Goal: Task Accomplishment & Management: Manage account settings

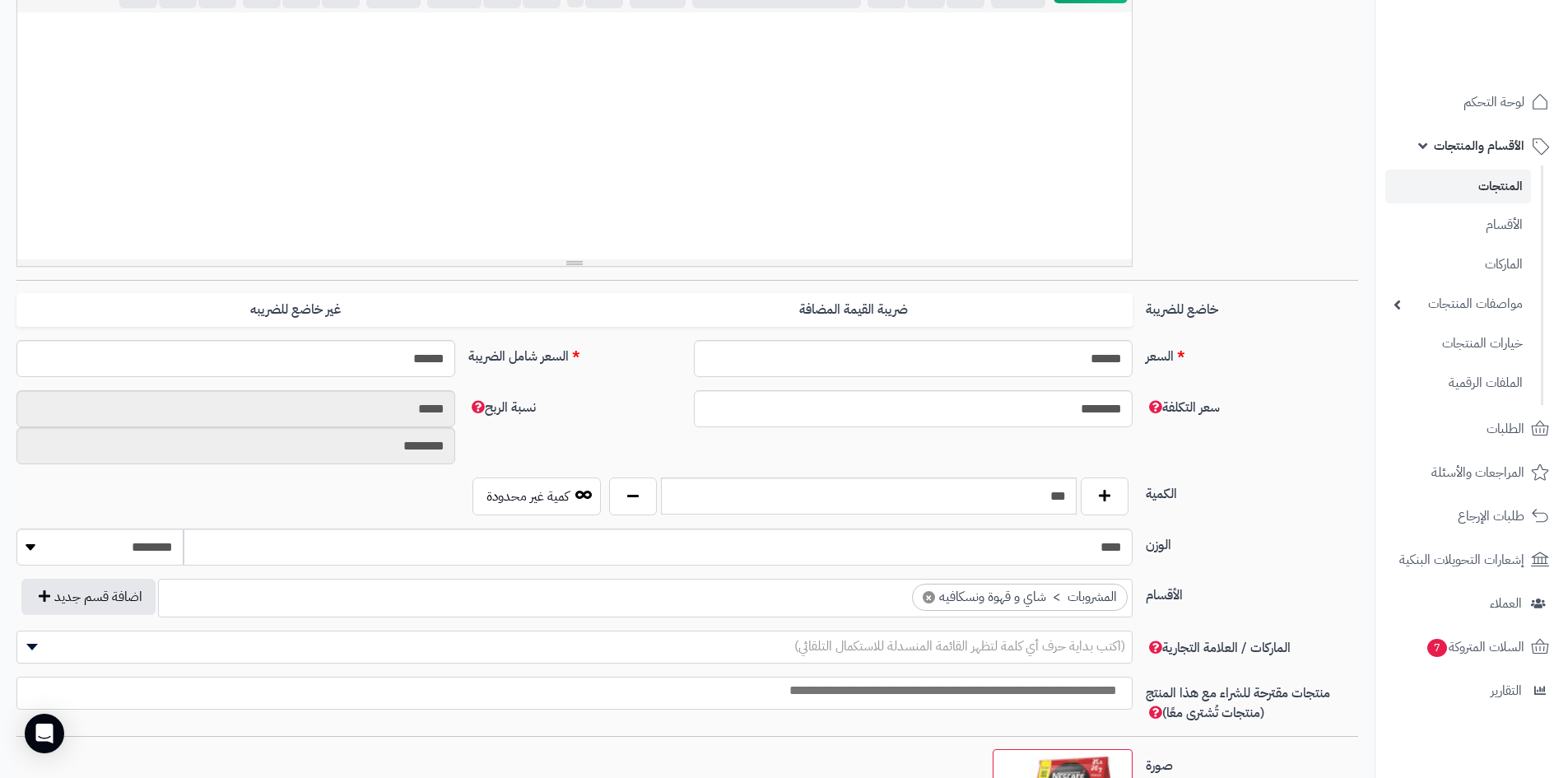
scroll to position [295, 0]
click at [1480, 186] on link "المنتجات" at bounding box center [1458, 186] width 145 height 33
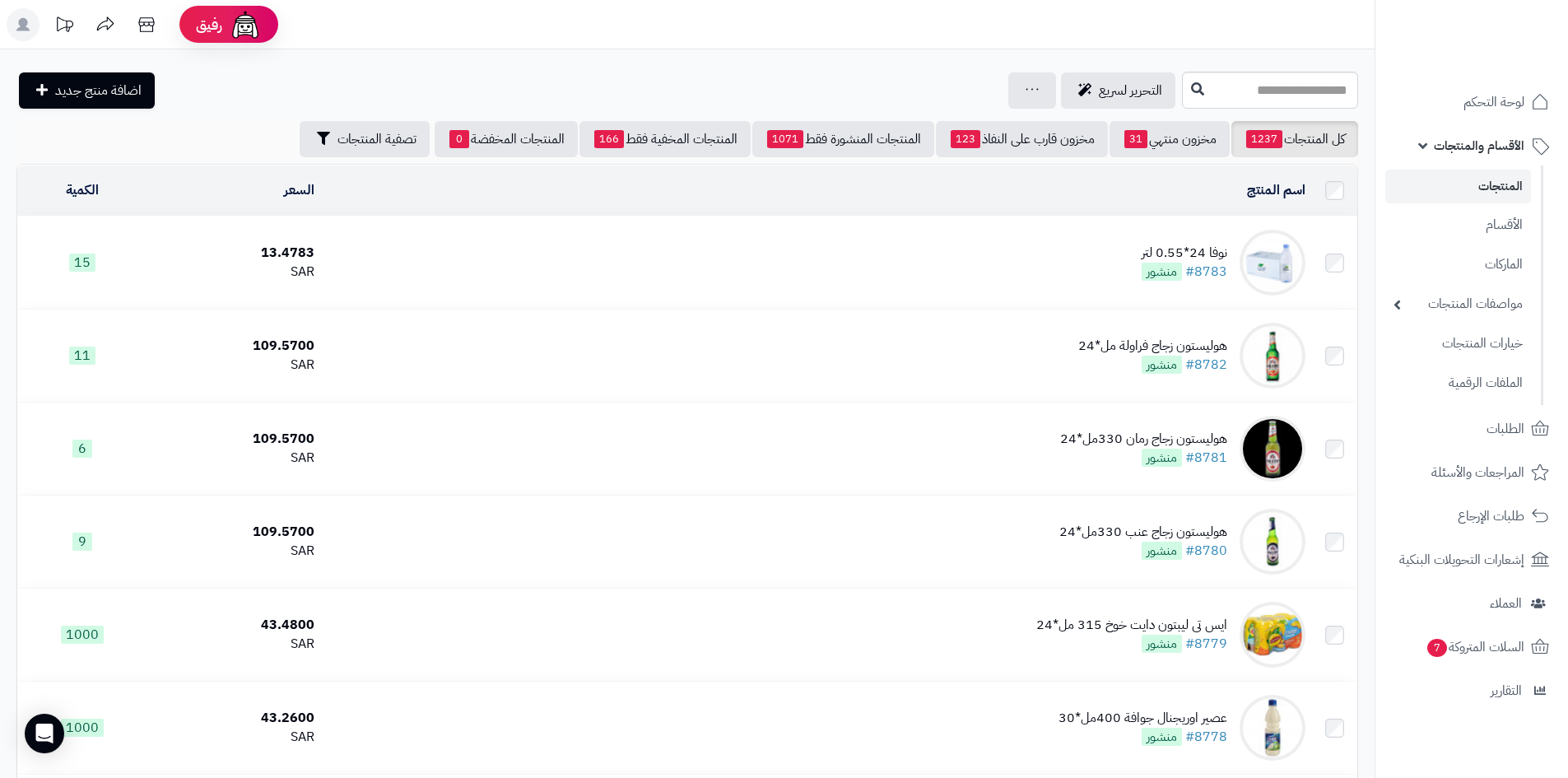
click at [1465, 187] on link "المنتجات" at bounding box center [1458, 186] width 145 height 33
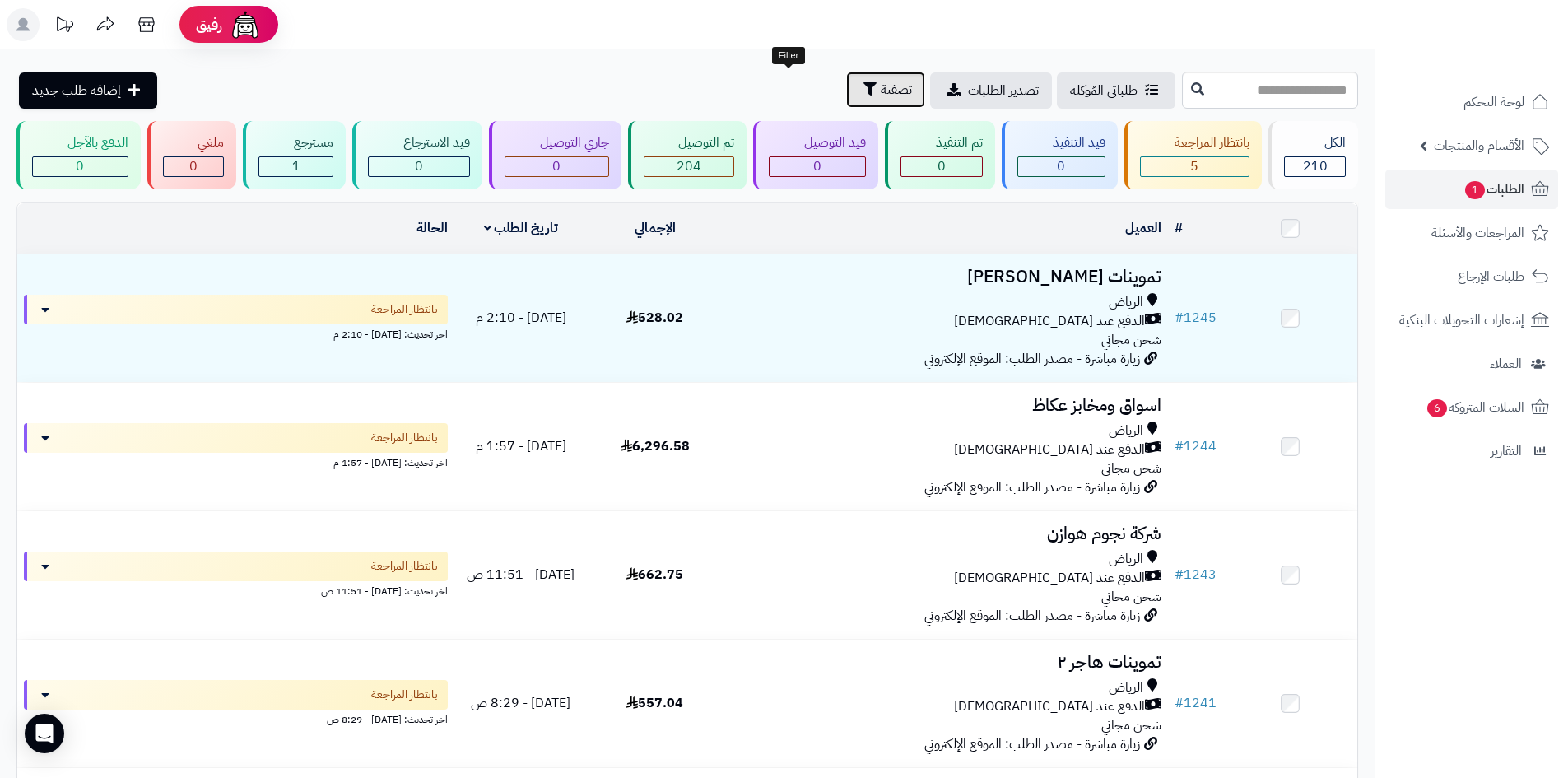
click at [881, 89] on span "تصفية" at bounding box center [897, 89] width 31 height 20
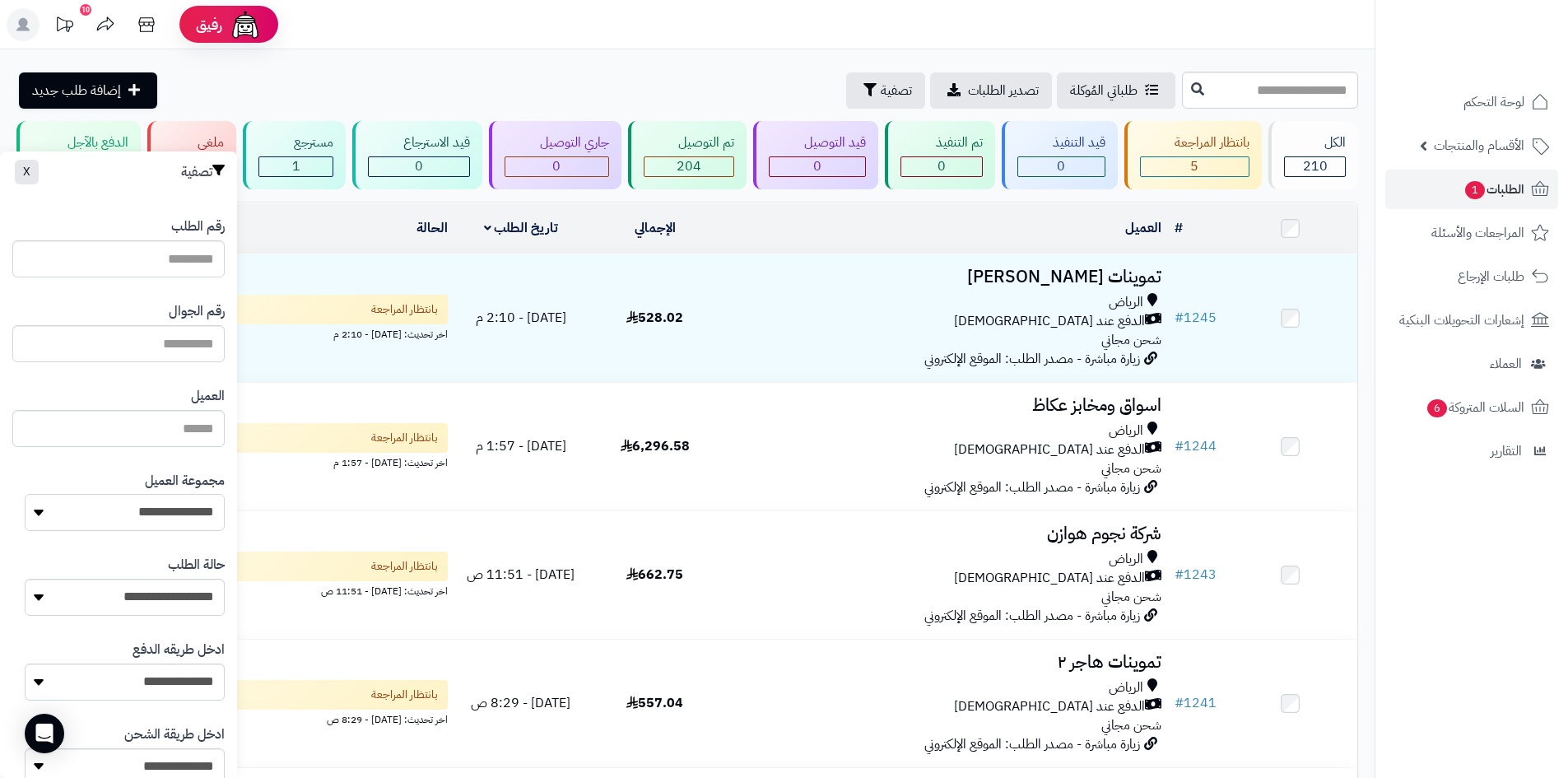
drag, startPoint x: 129, startPoint y: 508, endPoint x: 147, endPoint y: 519, distance: 21.1
click at [129, 508] on select "**********" at bounding box center [125, 512] width 200 height 37
select select "*"
click at [25, 493] on select "**********" at bounding box center [125, 512] width 200 height 37
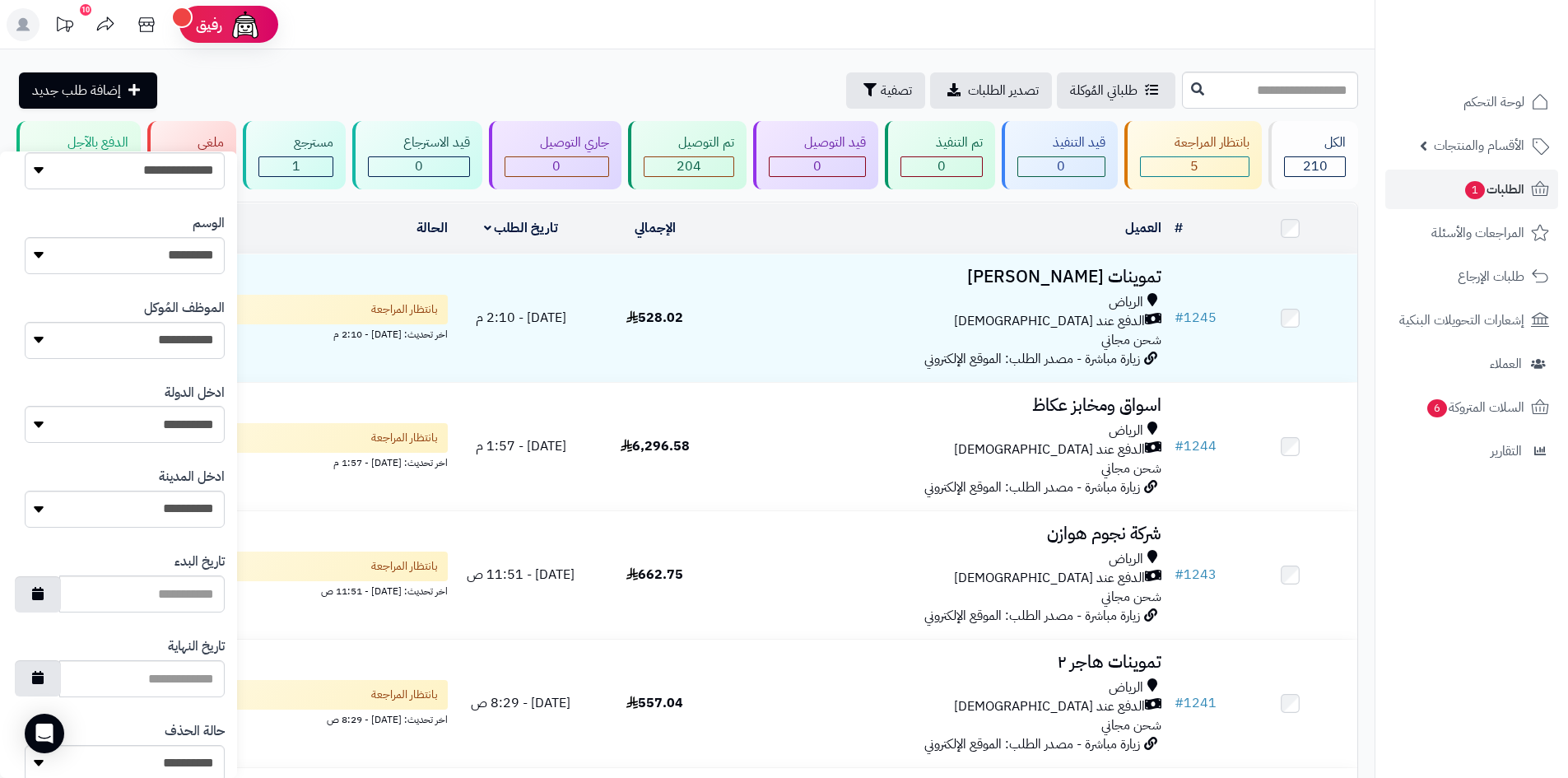
scroll to position [700, 0]
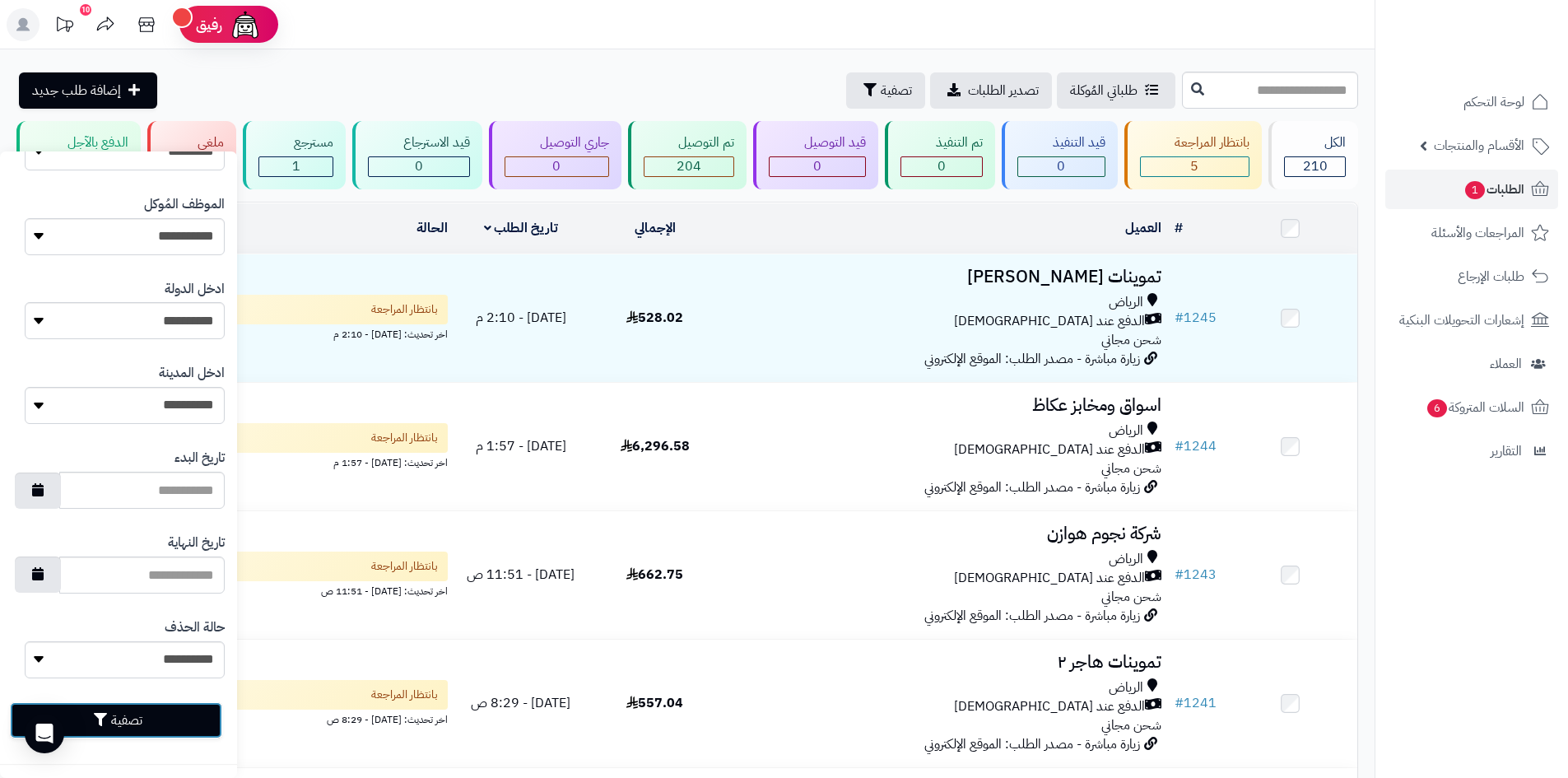
click at [169, 714] on button "تصفية" at bounding box center [116, 720] width 212 height 36
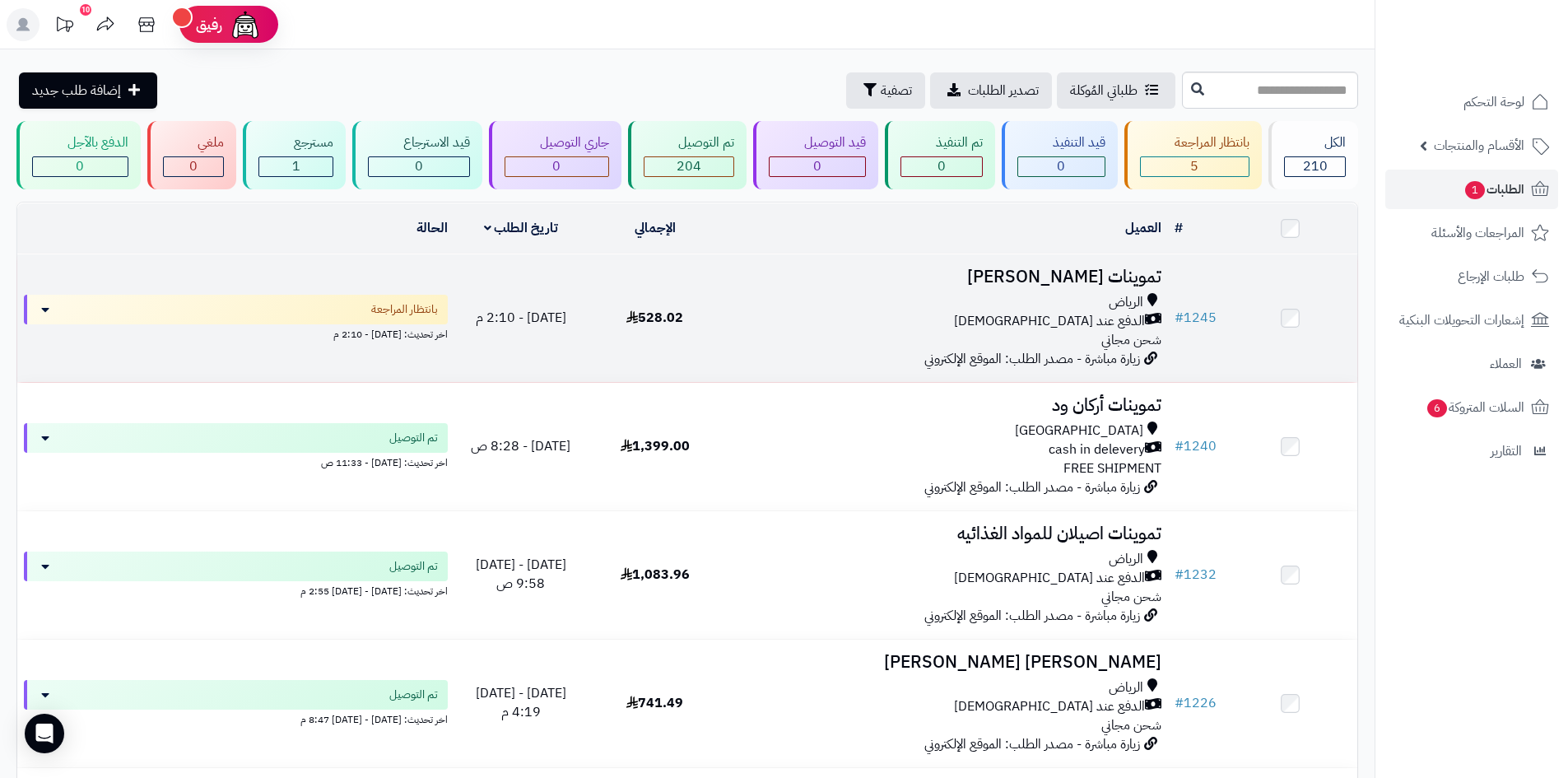
click at [989, 302] on div "الرياض" at bounding box center [944, 302] width 433 height 19
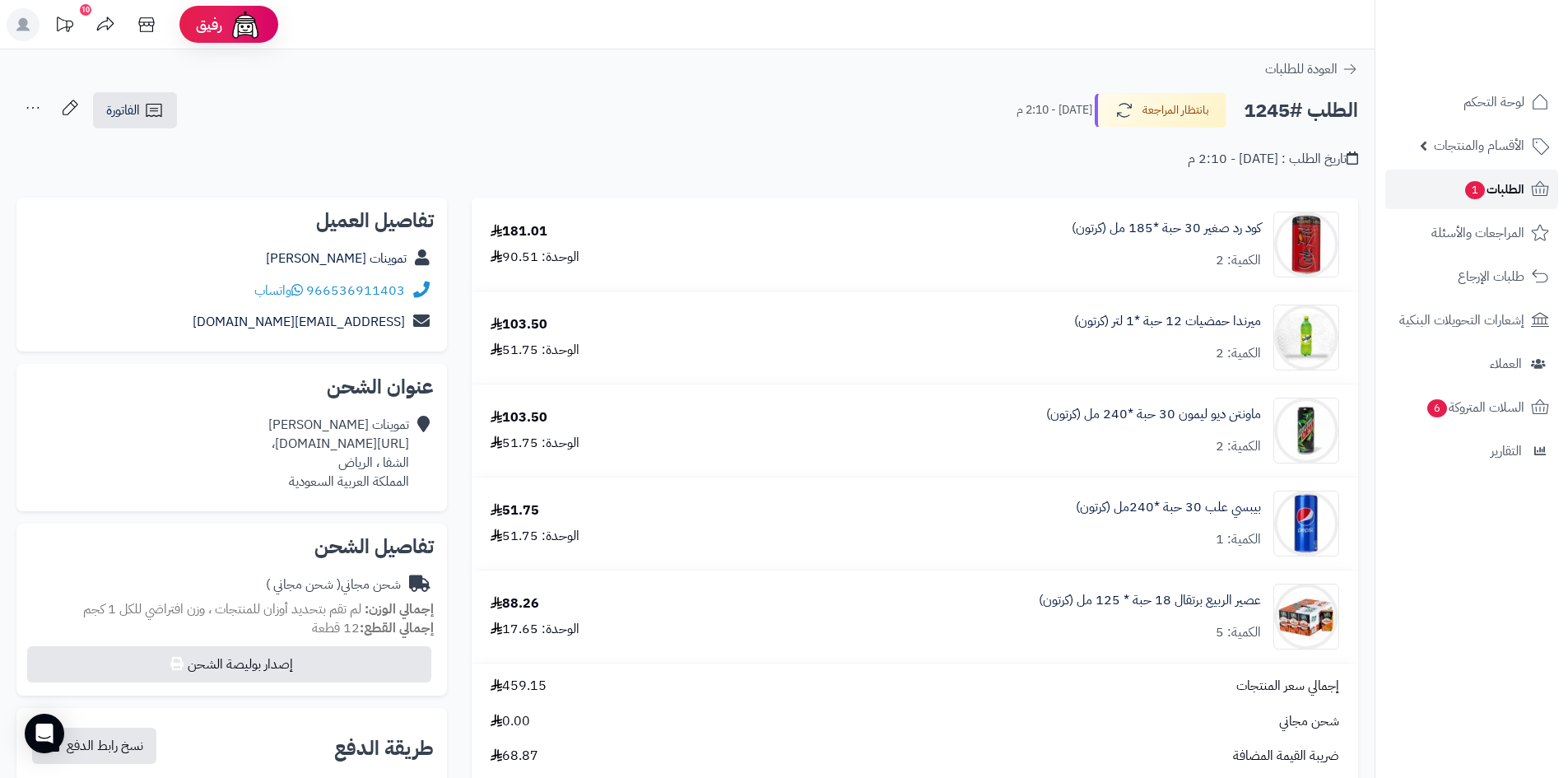
click at [1479, 189] on span "1" at bounding box center [1475, 190] width 20 height 18
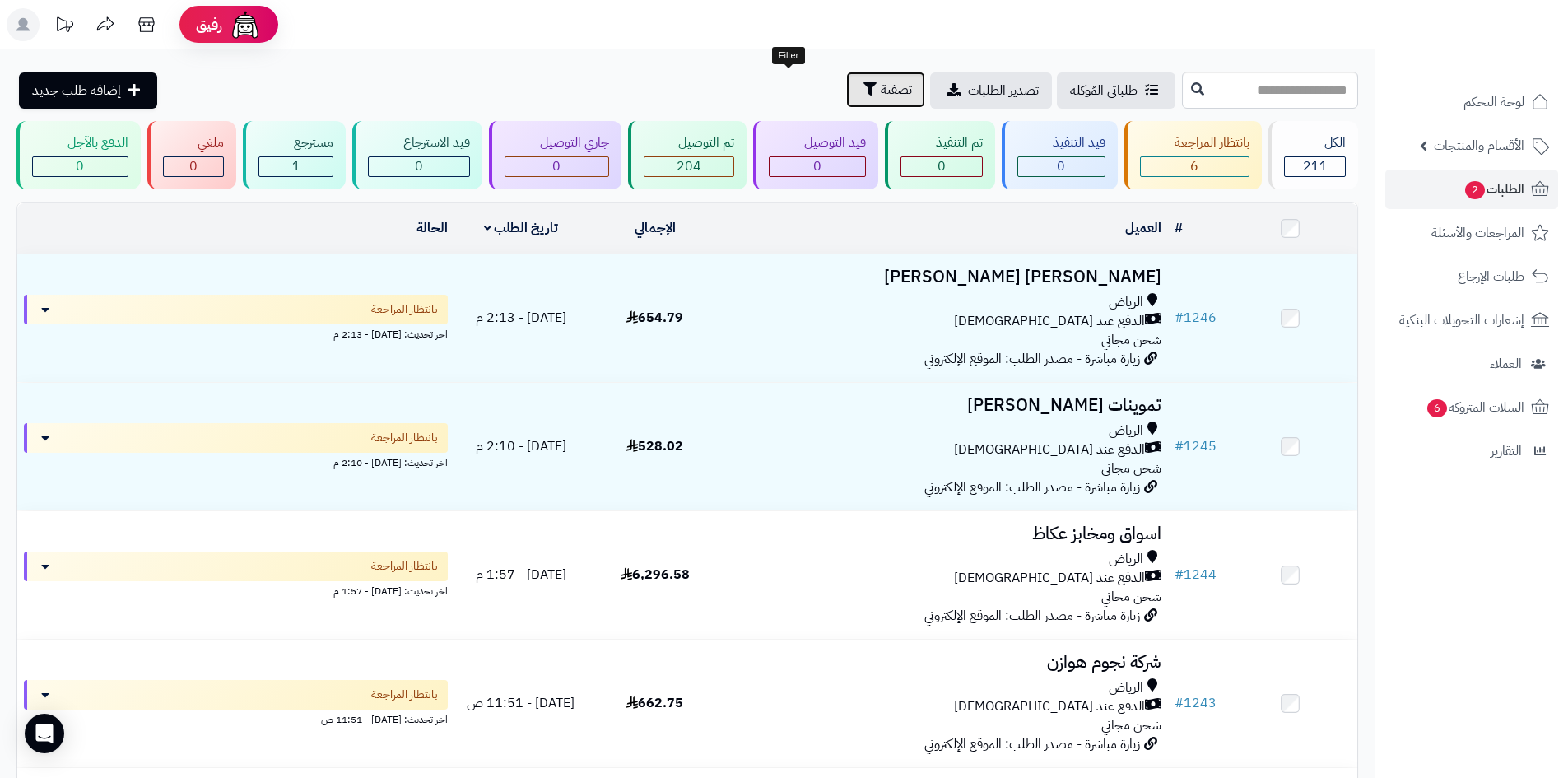
click at [846, 101] on button "تصفية" at bounding box center [885, 89] width 79 height 36
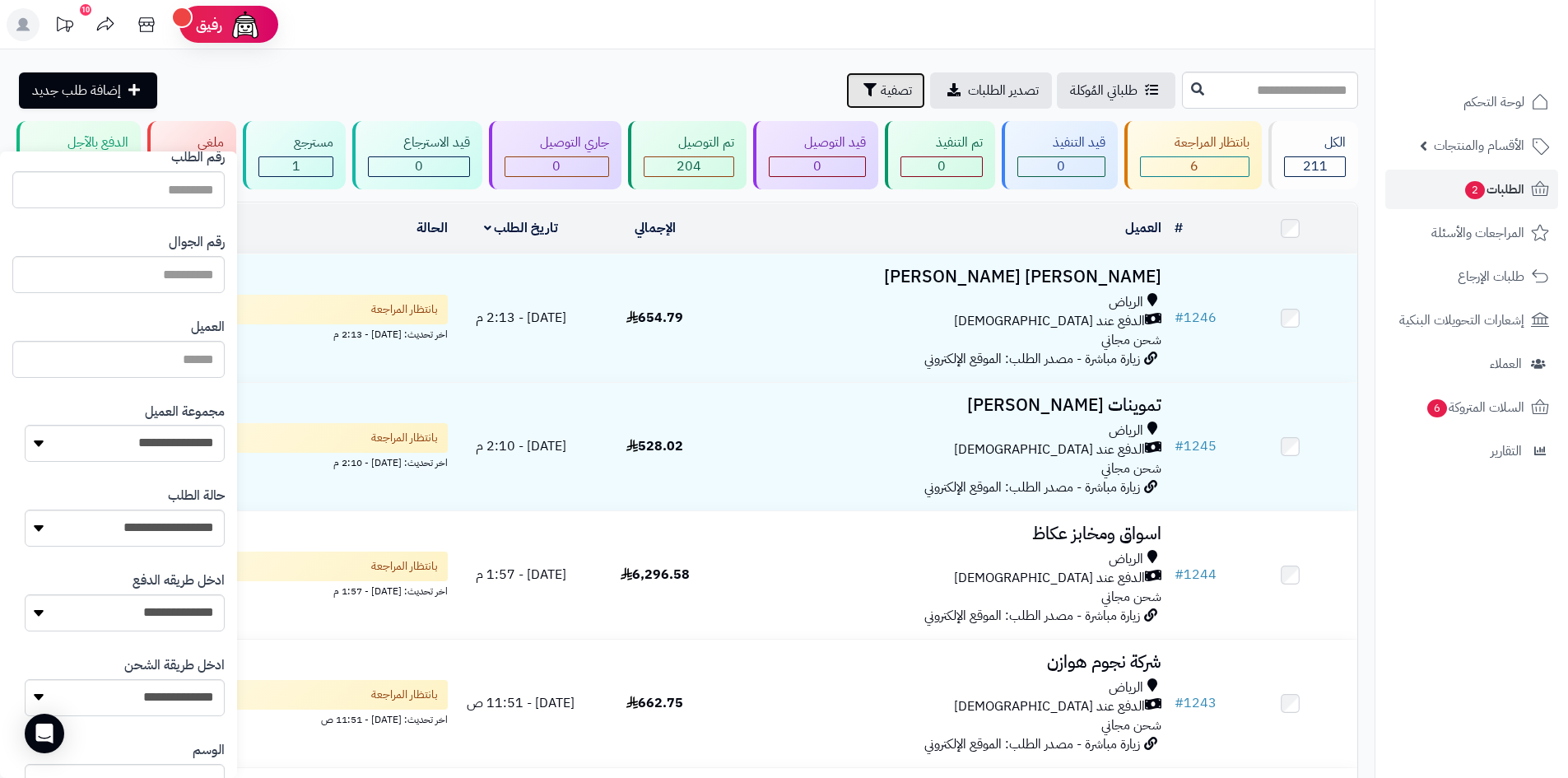
scroll to position [165, 0]
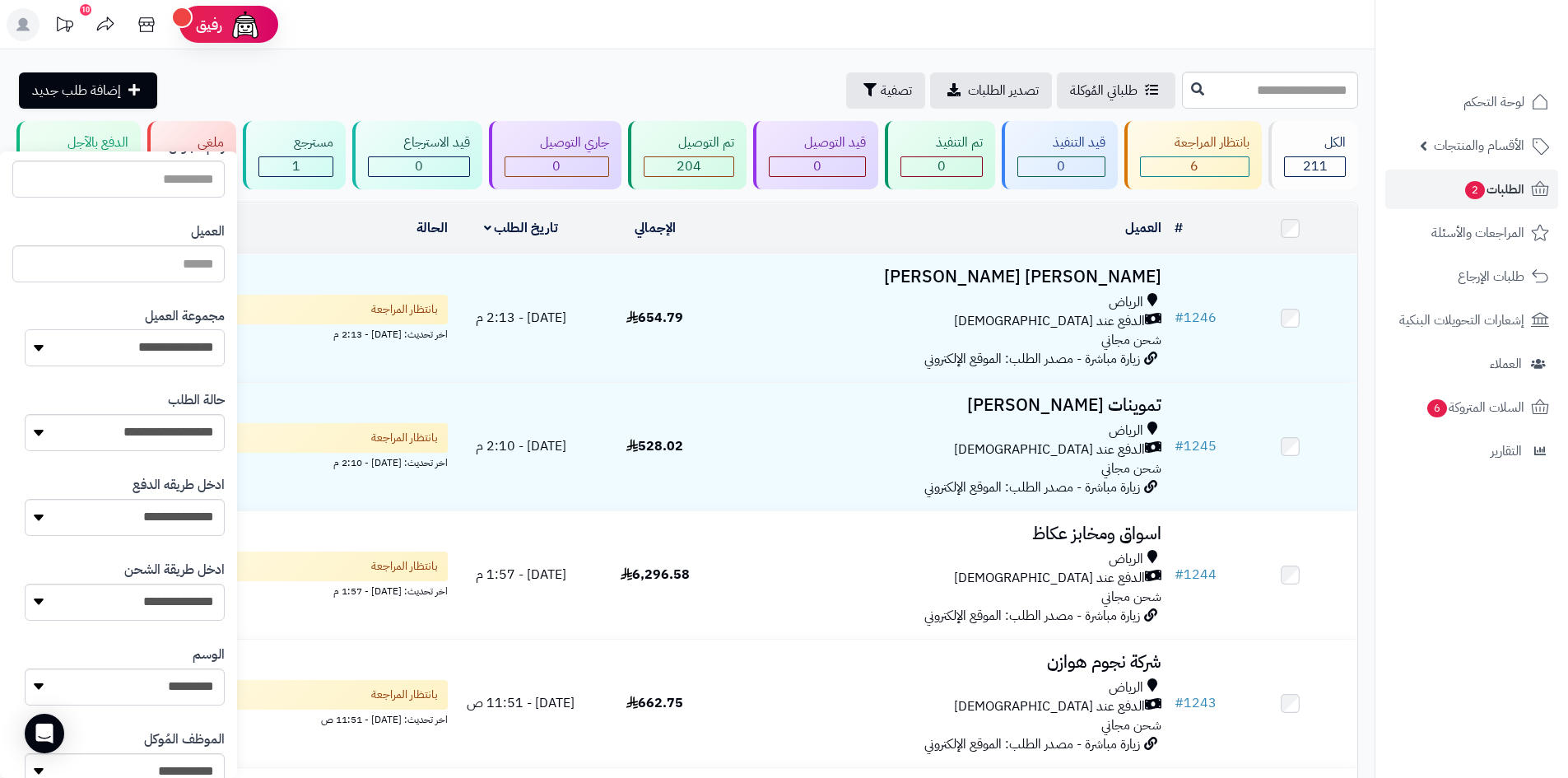
click at [186, 350] on select "**********" at bounding box center [125, 348] width 200 height 37
select select "*"
click at [25, 330] on select "**********" at bounding box center [125, 348] width 200 height 37
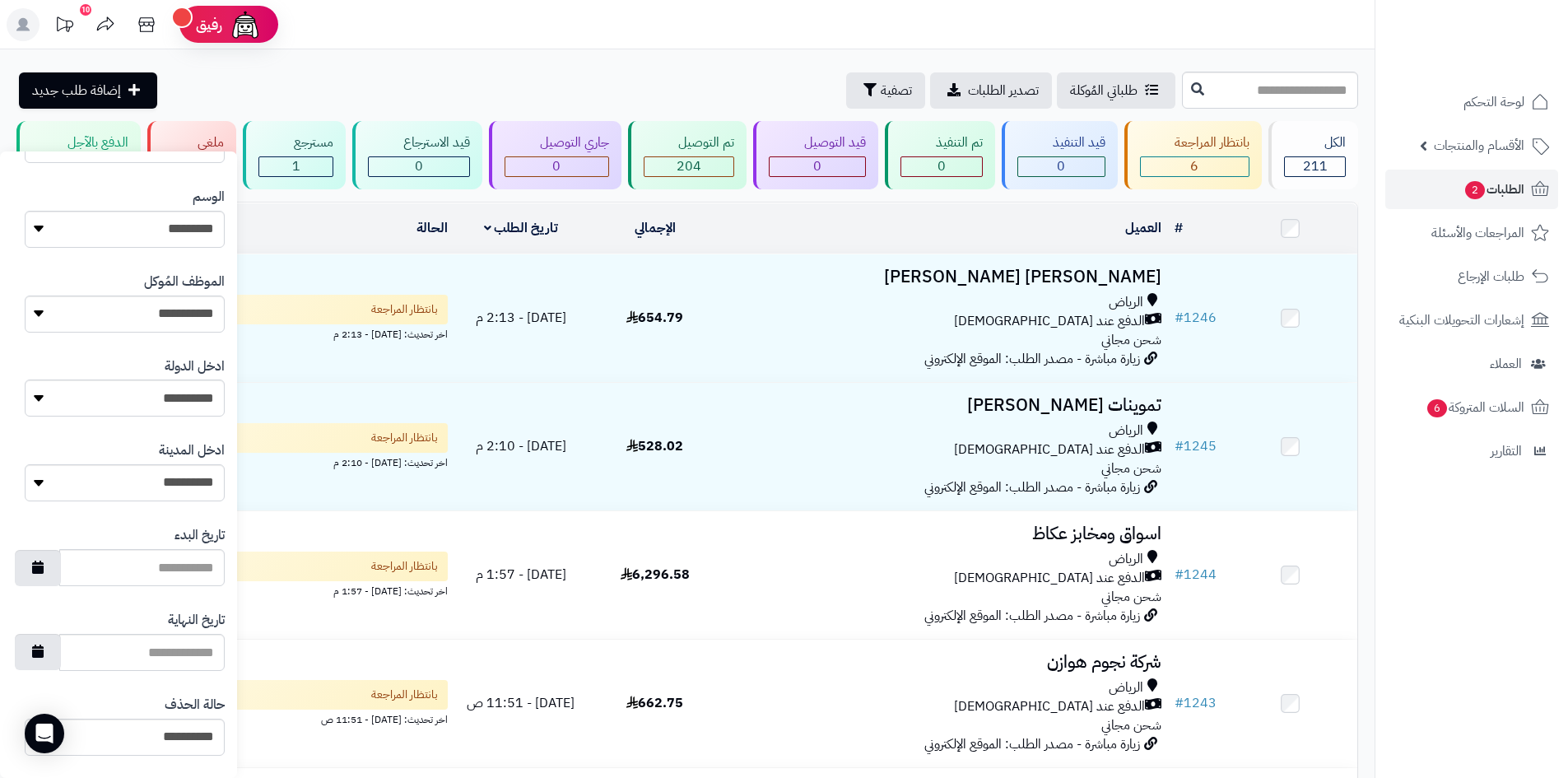
scroll to position [658, 0]
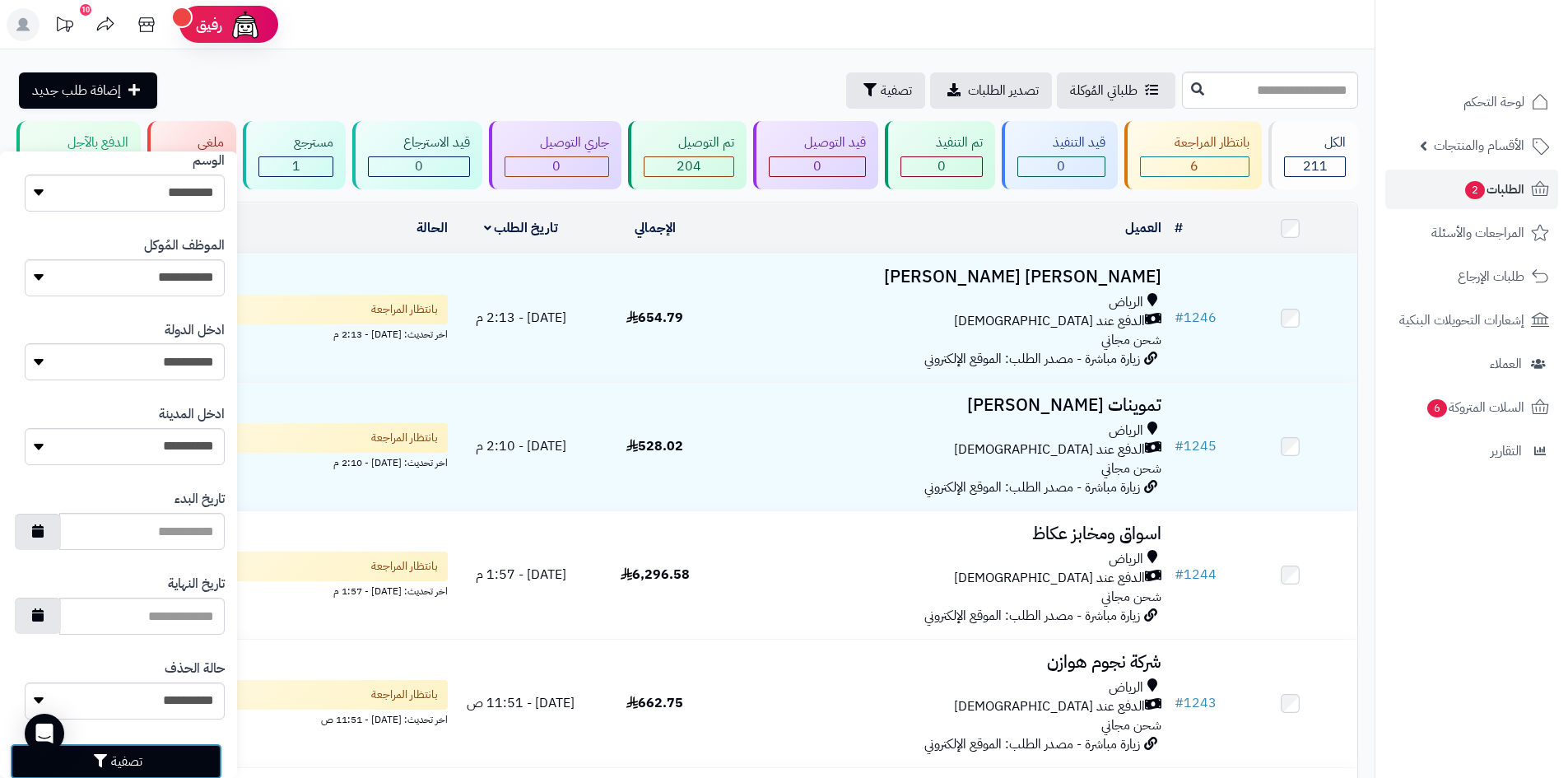
click at [191, 761] on button "تصفية" at bounding box center [116, 761] width 212 height 36
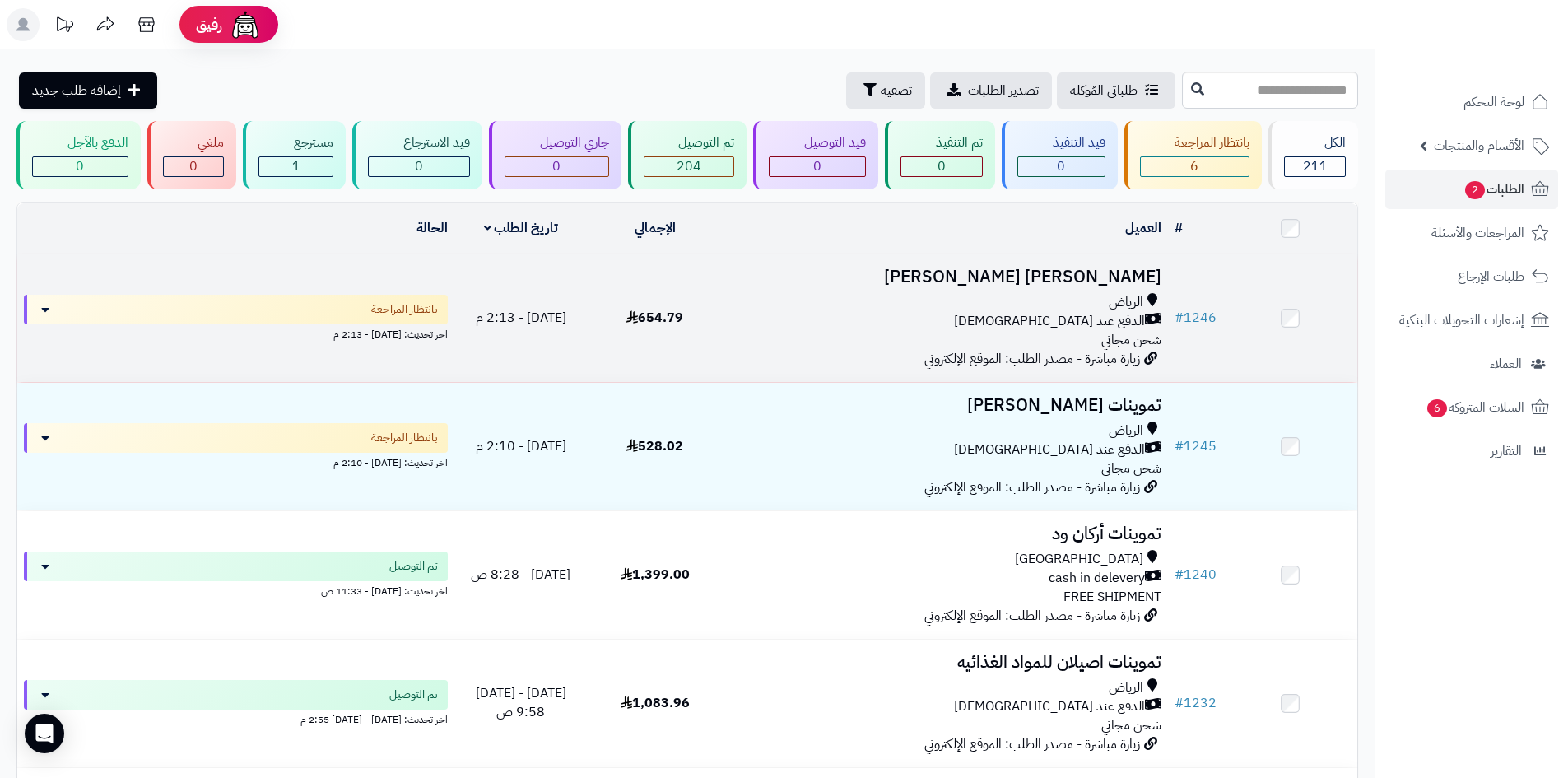
click at [769, 337] on div "[PERSON_NAME] عند الاستلام شحن مجاني" at bounding box center [944, 322] width 433 height 57
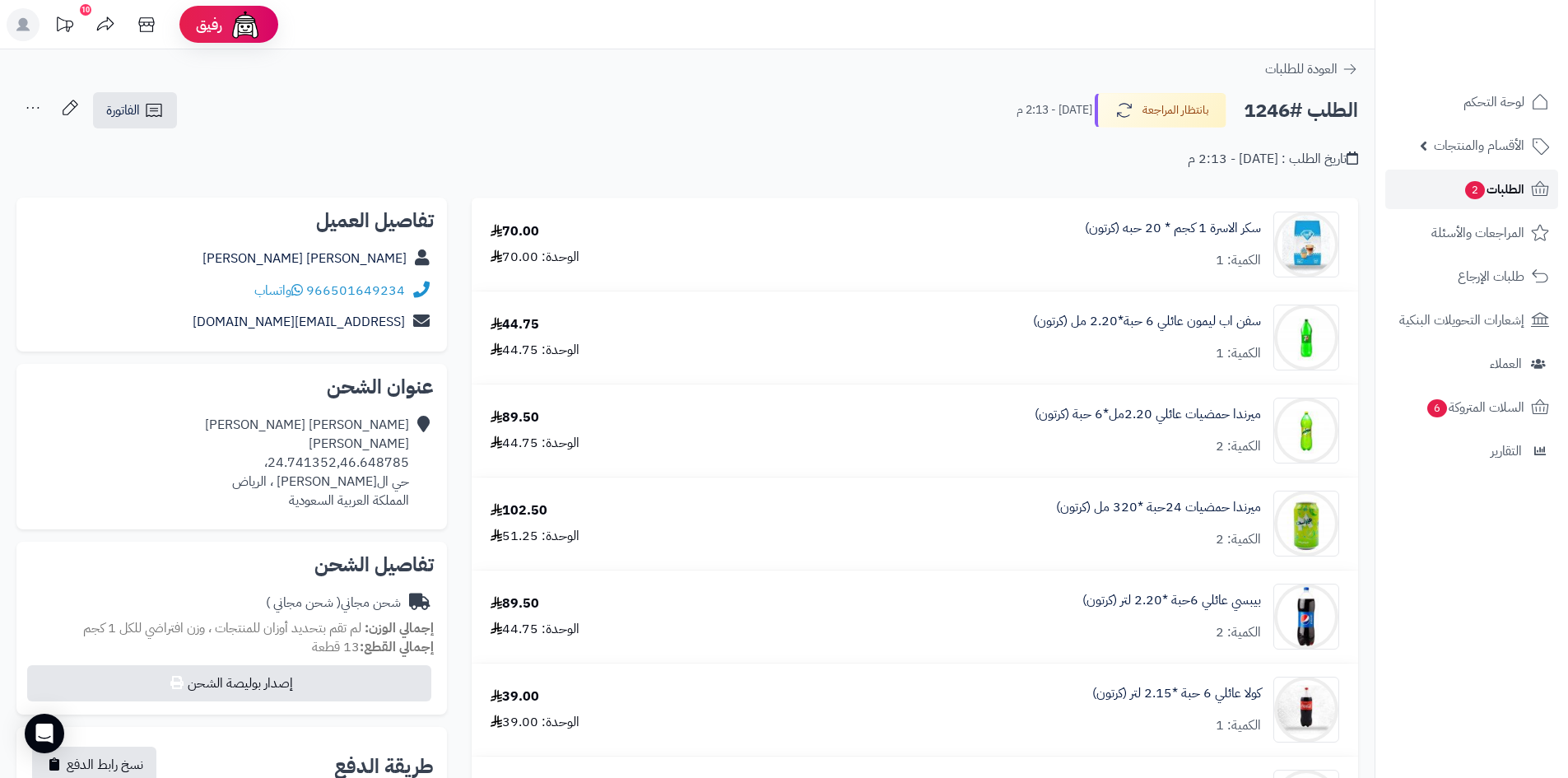
click at [1414, 202] on link "الطلبات 2" at bounding box center [1472, 189] width 173 height 39
